Goal: Task Accomplishment & Management: Manage account settings

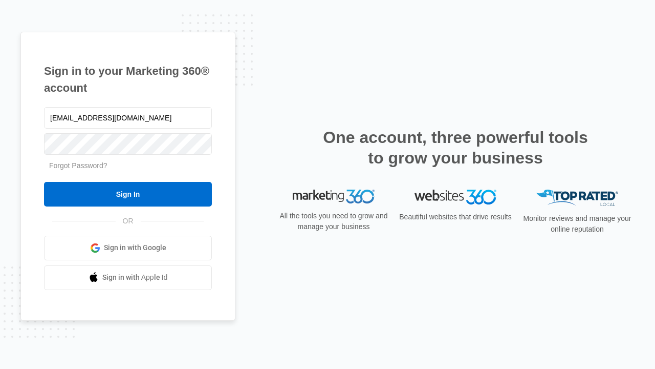
type input "dankie614@gmail.com"
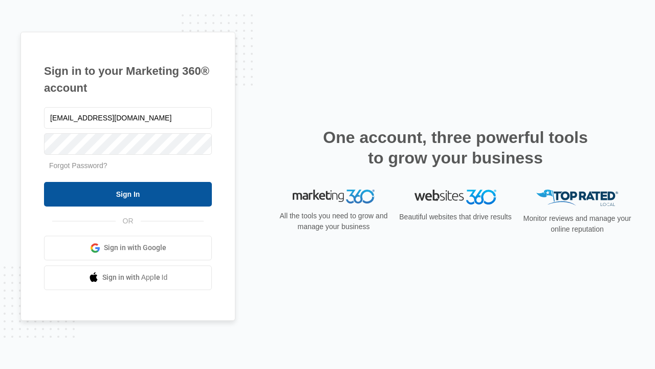
click at [128, 194] on input "Sign In" at bounding box center [128, 194] width 168 height 25
